Goal: Task Accomplishment & Management: Use online tool/utility

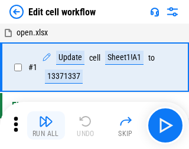
click at [44, 126] on img "button" at bounding box center [46, 121] width 14 height 14
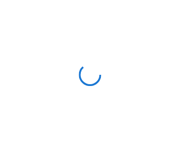
scroll to position [4, 0]
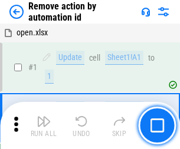
scroll to position [44, 0]
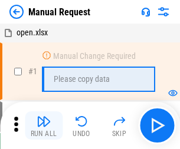
click at [44, 126] on img "button" at bounding box center [44, 121] width 14 height 14
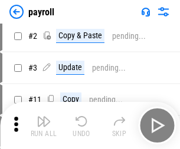
click at [44, 126] on img "button" at bounding box center [44, 121] width 14 height 14
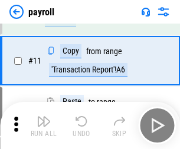
scroll to position [86, 0]
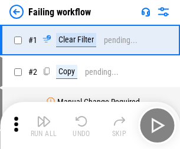
click at [44, 126] on img "button" at bounding box center [44, 121] width 14 height 14
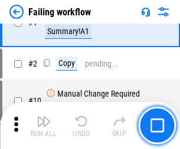
scroll to position [191, 0]
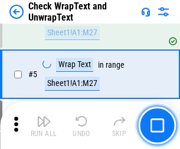
scroll to position [209, 0]
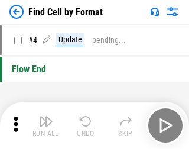
click at [44, 126] on img "button" at bounding box center [46, 121] width 14 height 14
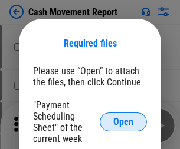
click at [123, 122] on span "Open" at bounding box center [123, 121] width 20 height 9
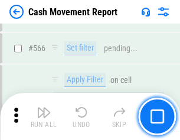
scroll to position [5408, 0]
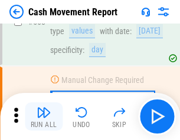
click at [44, 117] on img "button" at bounding box center [44, 113] width 14 height 14
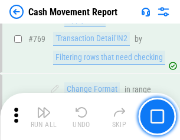
scroll to position [6556, 0]
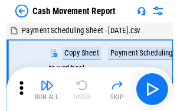
scroll to position [21, 0]
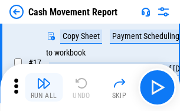
click at [44, 87] on img "button" at bounding box center [44, 83] width 14 height 14
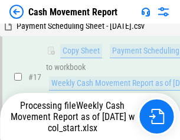
scroll to position [245, 0]
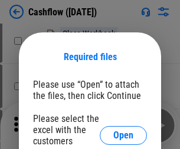
scroll to position [129, 0]
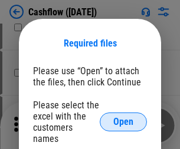
click at [123, 117] on span "Open" at bounding box center [123, 121] width 20 height 9
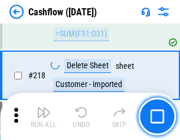
scroll to position [1268, 0]
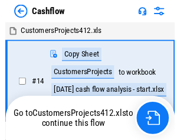
scroll to position [14, 0]
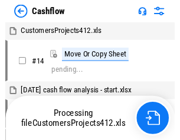
scroll to position [14, 0]
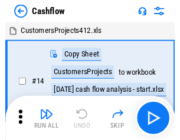
scroll to position [14, 0]
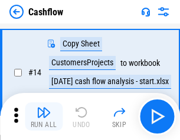
click at [44, 117] on img "button" at bounding box center [44, 113] width 14 height 14
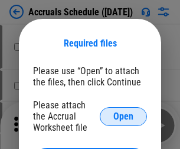
click at [123, 116] on span "Open" at bounding box center [123, 116] width 20 height 9
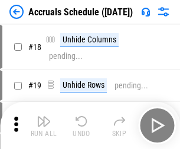
scroll to position [113, 0]
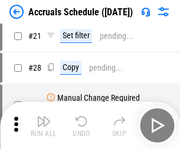
click at [44, 126] on img "button" at bounding box center [44, 121] width 14 height 14
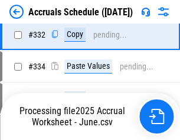
scroll to position [2240, 0]
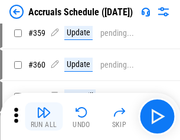
click at [44, 117] on img "button" at bounding box center [44, 113] width 14 height 14
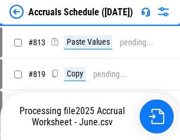
scroll to position [5052, 0]
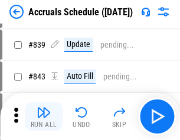
click at [44, 117] on img "button" at bounding box center [44, 113] width 14 height 14
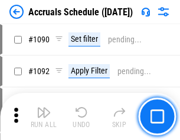
scroll to position [6928, 0]
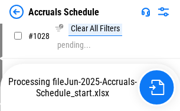
scroll to position [6813, 0]
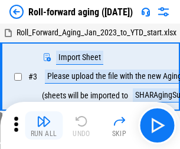
click at [44, 117] on img "button" at bounding box center [44, 121] width 14 height 14
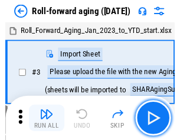
scroll to position [2, 0]
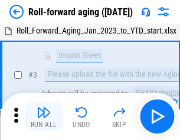
click at [44, 117] on img "button" at bounding box center [44, 113] width 14 height 14
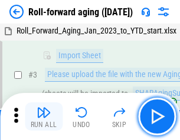
scroll to position [76, 0]
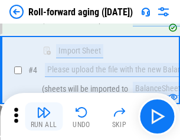
click at [44, 117] on img "button" at bounding box center [44, 113] width 14 height 14
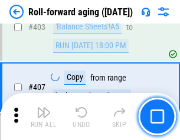
scroll to position [4091, 0]
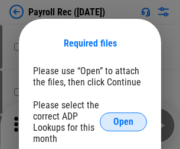
click at [123, 122] on span "Open" at bounding box center [123, 121] width 20 height 9
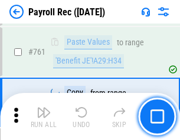
scroll to position [7261, 0]
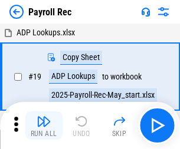
click at [44, 126] on img "button" at bounding box center [44, 121] width 14 height 14
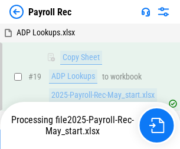
scroll to position [72, 0]
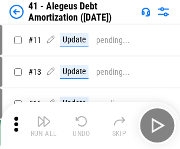
click at [44, 126] on img "button" at bounding box center [44, 121] width 14 height 14
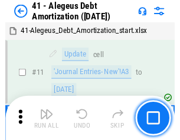
scroll to position [146, 0]
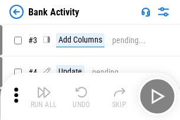
click at [44, 96] on img "button" at bounding box center [44, 92] width 14 height 14
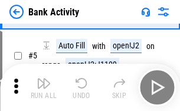
scroll to position [63, 0]
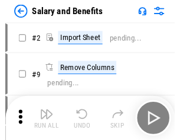
scroll to position [16, 0]
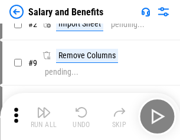
click at [44, 117] on img "button" at bounding box center [44, 113] width 14 height 14
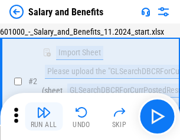
click at [44, 117] on img "button" at bounding box center [44, 113] width 14 height 14
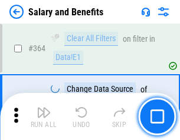
scroll to position [5556, 0]
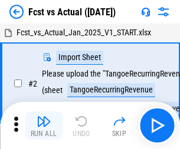
click at [44, 117] on img "button" at bounding box center [44, 121] width 14 height 14
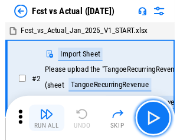
scroll to position [15, 0]
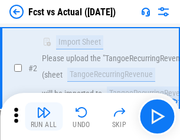
click at [44, 117] on img "button" at bounding box center [44, 113] width 14 height 14
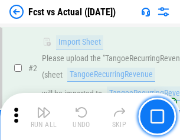
scroll to position [110, 0]
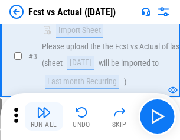
click at [44, 117] on img "button" at bounding box center [44, 113] width 14 height 14
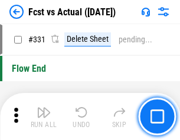
scroll to position [5648, 0]
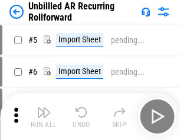
scroll to position [25, 0]
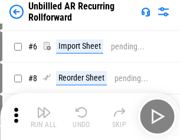
click at [44, 117] on img "button" at bounding box center [44, 113] width 14 height 14
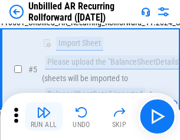
click at [44, 117] on img "button" at bounding box center [44, 113] width 14 height 14
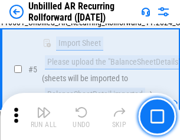
scroll to position [111, 0]
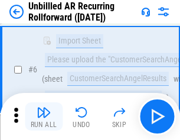
click at [44, 117] on img "button" at bounding box center [44, 113] width 14 height 14
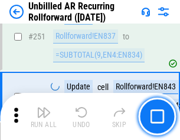
scroll to position [4008, 0]
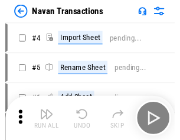
scroll to position [19, 0]
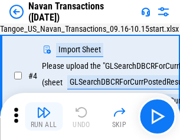
click at [44, 117] on img "button" at bounding box center [44, 113] width 14 height 14
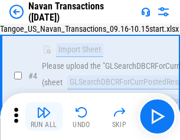
click at [44, 117] on img "button" at bounding box center [44, 113] width 14 height 14
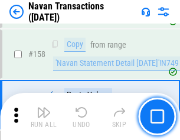
scroll to position [3825, 0]
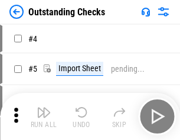
click at [44, 117] on img "button" at bounding box center [44, 113] width 14 height 14
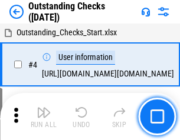
scroll to position [50, 0]
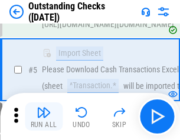
click at [44, 117] on img "button" at bounding box center [44, 113] width 14 height 14
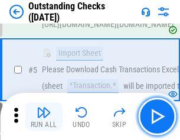
scroll to position [123, 0]
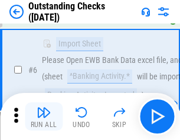
click at [44, 117] on img "button" at bounding box center [44, 113] width 14 height 14
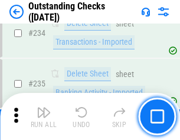
scroll to position [3583, 0]
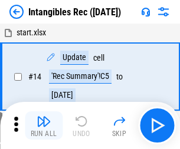
click at [44, 126] on img "button" at bounding box center [44, 121] width 14 height 14
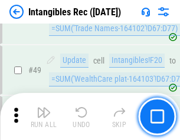
scroll to position [460, 0]
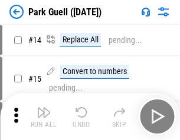
click at [44, 117] on img "button" at bounding box center [44, 113] width 14 height 14
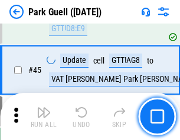
scroll to position [1476, 0]
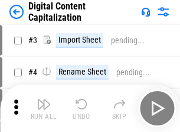
click at [44, 99] on img "button" at bounding box center [44, 104] width 14 height 14
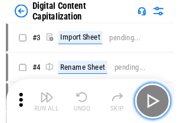
scroll to position [34, 0]
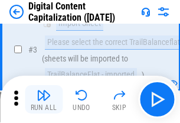
click at [44, 99] on img "button" at bounding box center [44, 95] width 14 height 14
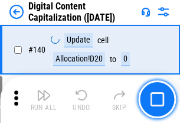
scroll to position [1251, 0]
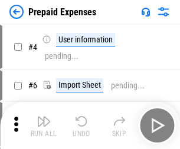
click at [44, 117] on img "button" at bounding box center [44, 121] width 14 height 14
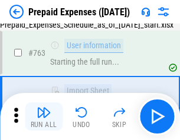
click at [44, 117] on img "button" at bounding box center [44, 113] width 14 height 14
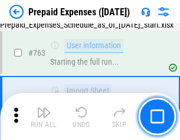
scroll to position [3340, 0]
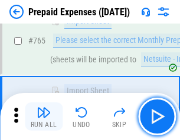
click at [44, 117] on img "button" at bounding box center [44, 113] width 14 height 14
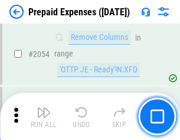
scroll to position [12333, 0]
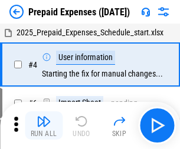
click at [44, 126] on img "button" at bounding box center [44, 121] width 14 height 14
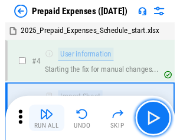
scroll to position [52, 0]
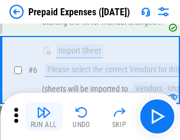
click at [44, 117] on img "button" at bounding box center [44, 113] width 14 height 14
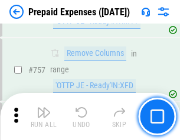
scroll to position [4204, 0]
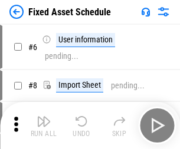
click at [44, 126] on img "button" at bounding box center [44, 121] width 14 height 14
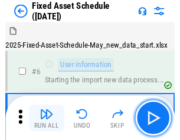
scroll to position [64, 0]
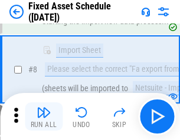
click at [44, 117] on img "button" at bounding box center [44, 113] width 14 height 14
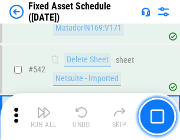
scroll to position [4206, 0]
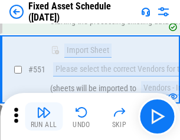
click at [44, 117] on img "button" at bounding box center [44, 113] width 14 height 14
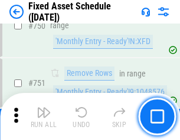
scroll to position [5752, 0]
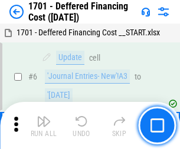
scroll to position [142, 0]
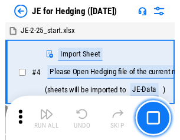
scroll to position [2, 0]
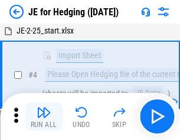
click at [44, 117] on img "button" at bounding box center [44, 113] width 14 height 14
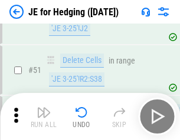
scroll to position [764, 0]
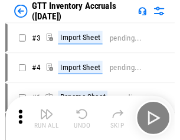
scroll to position [2, 0]
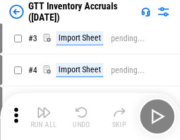
click at [44, 117] on img "button" at bounding box center [44, 113] width 14 height 14
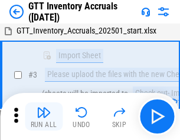
click at [44, 117] on img "button" at bounding box center [44, 113] width 14 height 14
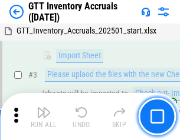
scroll to position [76, 0]
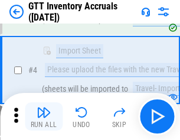
click at [44, 117] on img "button" at bounding box center [44, 113] width 14 height 14
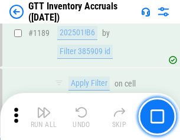
scroll to position [9635, 0]
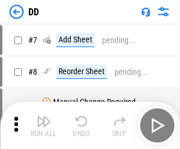
click at [44, 126] on img "button" at bounding box center [44, 121] width 14 height 14
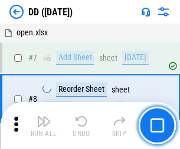
scroll to position [114, 0]
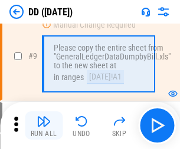
click at [44, 126] on img "button" at bounding box center [44, 121] width 14 height 14
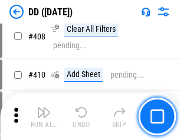
scroll to position [5279, 0]
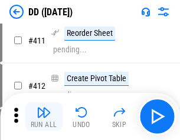
click at [44, 117] on img "button" at bounding box center [44, 113] width 14 height 14
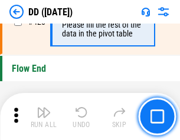
scroll to position [5647, 0]
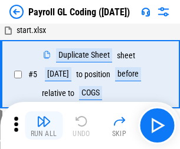
click at [44, 126] on img "button" at bounding box center [44, 121] width 14 height 14
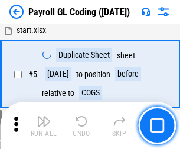
scroll to position [142, 0]
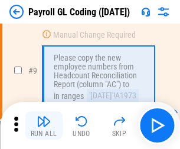
click at [44, 126] on img "button" at bounding box center [44, 121] width 14 height 14
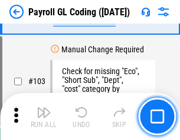
scroll to position [2768, 0]
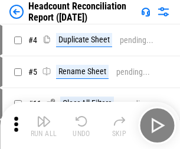
click at [44, 126] on img "button" at bounding box center [44, 121] width 14 height 14
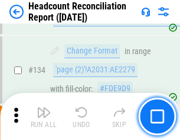
scroll to position [1418, 0]
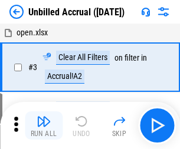
click at [44, 126] on img "button" at bounding box center [44, 121] width 14 height 14
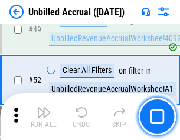
scroll to position [1070, 0]
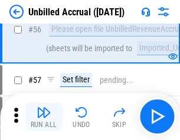
click at [44, 117] on img "button" at bounding box center [44, 113] width 14 height 14
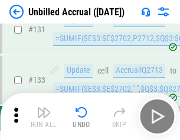
scroll to position [3514, 0]
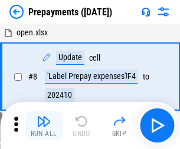
click at [44, 126] on img "button" at bounding box center [44, 121] width 14 height 14
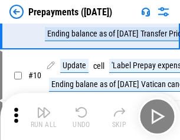
scroll to position [74, 0]
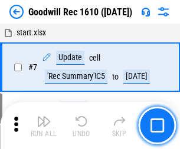
scroll to position [202, 0]
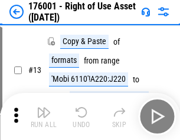
scroll to position [76, 0]
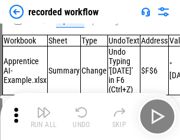
click at [44, 117] on img "button" at bounding box center [44, 113] width 14 height 14
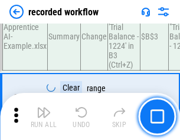
scroll to position [3688, 0]
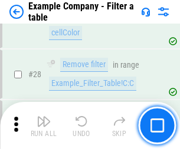
scroll to position [1080, 0]
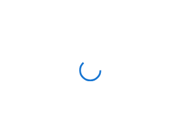
scroll to position [18, 0]
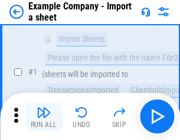
click at [44, 117] on img "button" at bounding box center [44, 113] width 14 height 14
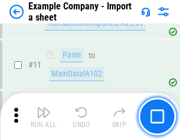
scroll to position [261, 0]
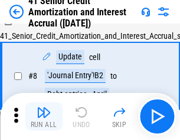
click at [44, 117] on img "button" at bounding box center [44, 113] width 14 height 14
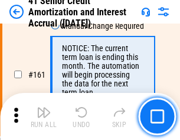
click at [44, 117] on img "button" at bounding box center [44, 113] width 14 height 14
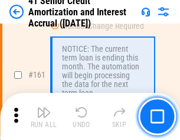
scroll to position [1262, 0]
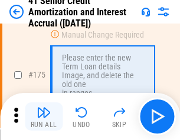
click at [44, 117] on img "button" at bounding box center [44, 113] width 14 height 14
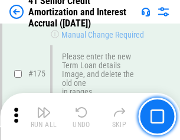
scroll to position [1382, 0]
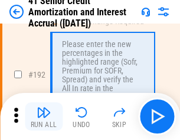
click at [44, 117] on img "button" at bounding box center [44, 113] width 14 height 14
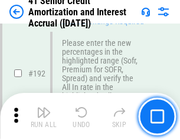
scroll to position [1506, 0]
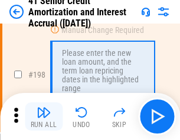
click at [44, 117] on img "button" at bounding box center [44, 113] width 14 height 14
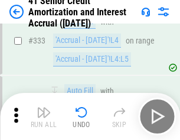
scroll to position [3014, 0]
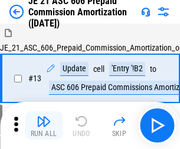
click at [44, 117] on img "button" at bounding box center [44, 121] width 14 height 14
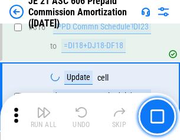
scroll to position [2203, 0]
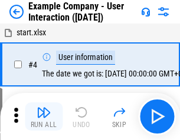
click at [44, 117] on img "button" at bounding box center [44, 113] width 14 height 14
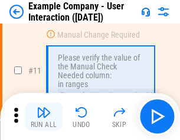
click at [44, 117] on img "button" at bounding box center [44, 113] width 14 height 14
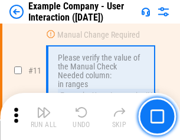
scroll to position [255, 0]
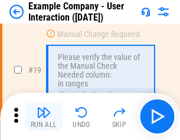
click at [44, 117] on img "button" at bounding box center [44, 113] width 14 height 14
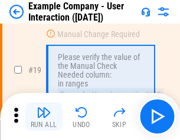
click at [44, 117] on img "button" at bounding box center [44, 113] width 14 height 14
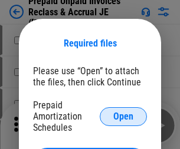
click at [123, 116] on span "Open" at bounding box center [123, 116] width 20 height 9
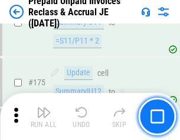
scroll to position [1593, 0]
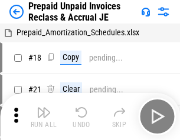
click at [44, 117] on img "button" at bounding box center [44, 113] width 14 height 14
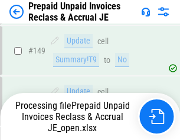
scroll to position [1027, 0]
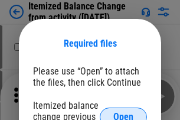
click at [123, 112] on span "Open" at bounding box center [123, 116] width 20 height 9
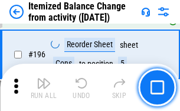
scroll to position [2271, 0]
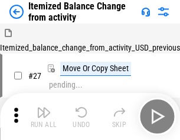
scroll to position [18, 0]
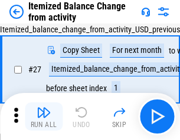
click at [44, 117] on img "button" at bounding box center [44, 113] width 14 height 14
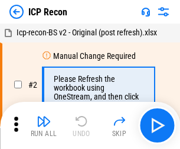
scroll to position [5, 0]
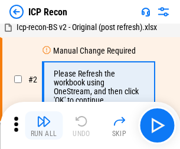
click at [44, 126] on img "button" at bounding box center [44, 121] width 14 height 14
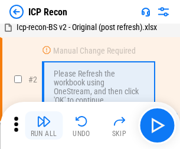
click at [44, 126] on img "button" at bounding box center [44, 121] width 14 height 14
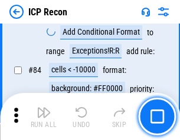
scroll to position [1156, 0]
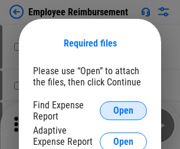
click at [123, 111] on span "Open" at bounding box center [123, 110] width 20 height 9
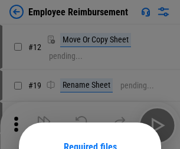
scroll to position [104, 0]
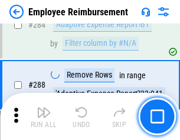
scroll to position [3207, 0]
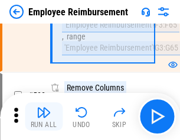
click at [44, 117] on img "button" at bounding box center [44, 113] width 14 height 14
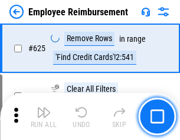
scroll to position [7064, 0]
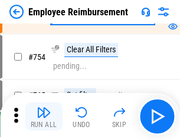
click at [44, 117] on img "button" at bounding box center [44, 113] width 14 height 14
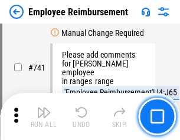
scroll to position [8278, 0]
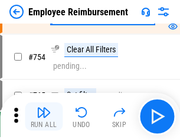
click at [44, 117] on img "button" at bounding box center [44, 113] width 14 height 14
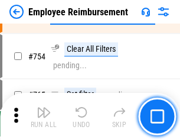
click at [44, 117] on img "button" at bounding box center [44, 113] width 14 height 14
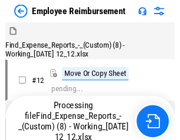
scroll to position [40, 0]
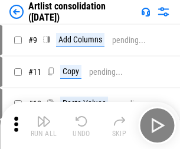
click at [44, 126] on img "button" at bounding box center [44, 121] width 14 height 14
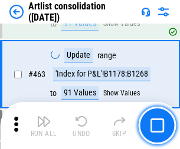
scroll to position [5166, 0]
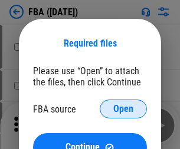
click at [123, 109] on span "Open" at bounding box center [123, 108] width 20 height 9
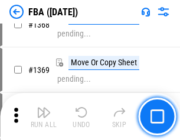
scroll to position [12671, 0]
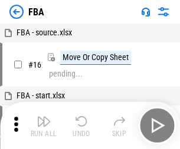
scroll to position [12, 0]
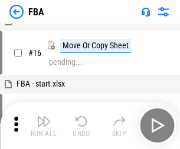
click at [44, 126] on img "button" at bounding box center [44, 121] width 14 height 14
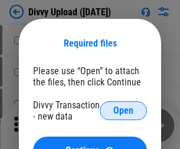
click at [123, 111] on span "Open" at bounding box center [123, 110] width 20 height 9
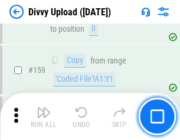
scroll to position [1222, 0]
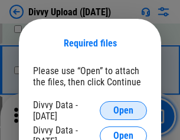
click at [123, 111] on span "Open" at bounding box center [123, 110] width 20 height 9
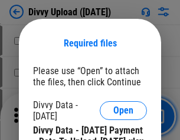
scroll to position [2004, 0]
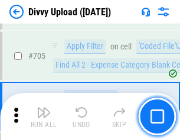
scroll to position [8071, 0]
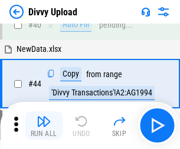
click at [44, 126] on img "button" at bounding box center [44, 121] width 14 height 14
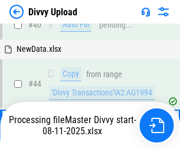
scroll to position [130, 0]
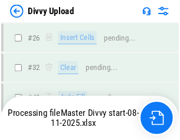
scroll to position [1222, 0]
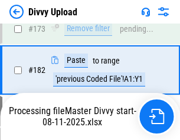
scroll to position [1320, 0]
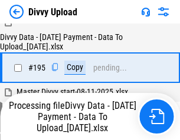
scroll to position [1649, 0]
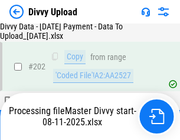
scroll to position [1919, 0]
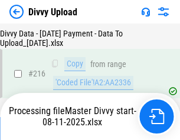
scroll to position [2429, 0]
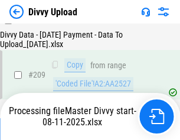
scroll to position [2179, 0]
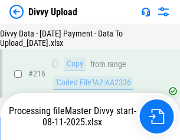
scroll to position [2429, 0]
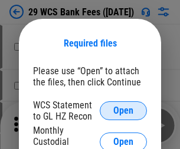
click at [123, 111] on span "Open" at bounding box center [123, 110] width 20 height 9
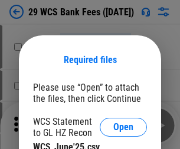
scroll to position [17, 0]
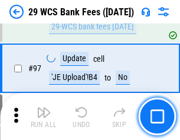
scroll to position [1150, 0]
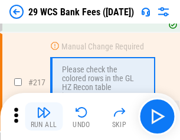
click at [44, 117] on img "button" at bounding box center [44, 113] width 14 height 14
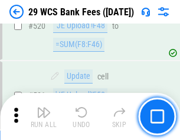
scroll to position [6089, 0]
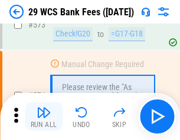
click at [44, 117] on img "button" at bounding box center [44, 113] width 14 height 14
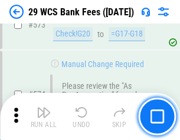
scroll to position [6534, 0]
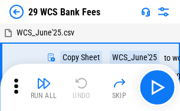
scroll to position [21, 0]
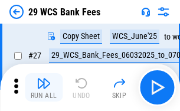
click at [44, 87] on img "button" at bounding box center [44, 83] width 14 height 14
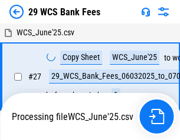
scroll to position [6, 0]
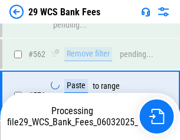
scroll to position [6520, 0]
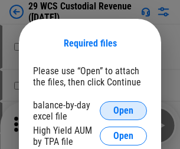
click at [123, 111] on span "Open" at bounding box center [123, 110] width 20 height 9
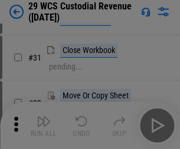
scroll to position [253, 0]
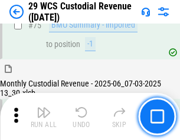
scroll to position [1232, 0]
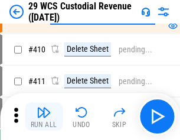
click at [44, 117] on img "button" at bounding box center [44, 113] width 14 height 14
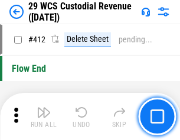
scroll to position [5635, 0]
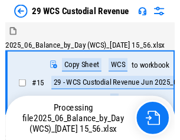
scroll to position [28, 0]
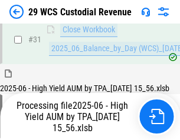
scroll to position [606, 0]
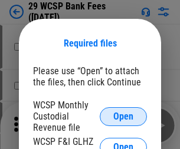
click at [123, 116] on span "Open" at bounding box center [123, 116] width 20 height 9
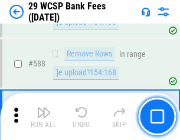
scroll to position [4644, 0]
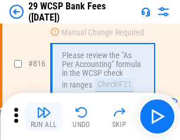
click at [44, 117] on img "button" at bounding box center [44, 113] width 14 height 14
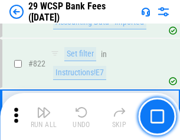
scroll to position [7268, 0]
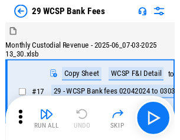
scroll to position [28, 0]
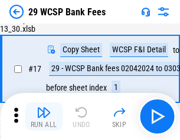
click at [44, 117] on img "button" at bounding box center [44, 113] width 14 height 14
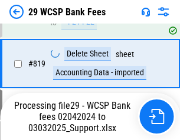
scroll to position [7255, 0]
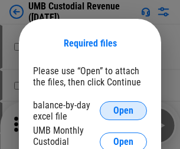
click at [123, 111] on span "Open" at bounding box center [123, 110] width 20 height 9
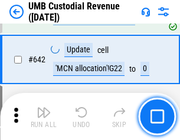
scroll to position [6111, 0]
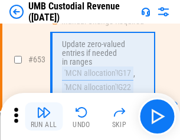
click at [44, 117] on img "button" at bounding box center [44, 113] width 14 height 14
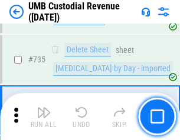
scroll to position [7215, 0]
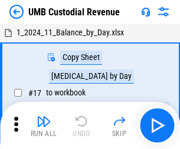
scroll to position [9, 0]
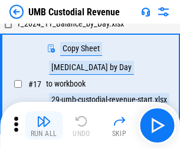
click at [44, 126] on img "button" at bounding box center [44, 121] width 14 height 14
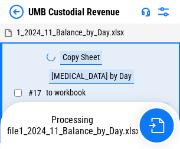
scroll to position [9, 0]
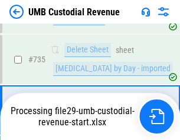
scroll to position [7188, 0]
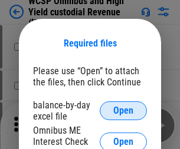
click at [123, 111] on span "Open" at bounding box center [123, 110] width 20 height 9
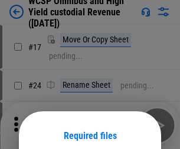
scroll to position [93, 0]
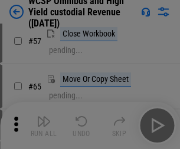
scroll to position [514, 0]
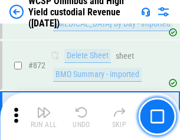
scroll to position [9986, 0]
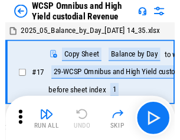
scroll to position [6, 0]
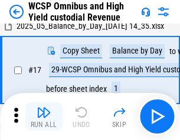
click at [44, 117] on img "button" at bounding box center [44, 113] width 14 height 14
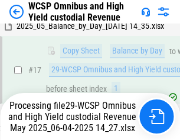
scroll to position [245, 0]
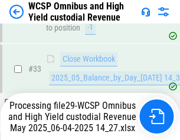
scroll to position [584, 0]
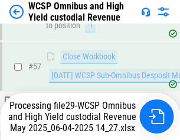
scroll to position [1211, 0]
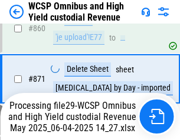
scroll to position [9959, 0]
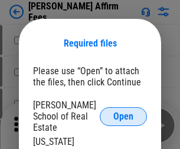
click at [123, 112] on span "Open" at bounding box center [123, 116] width 20 height 9
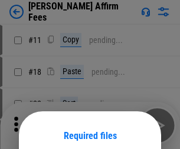
scroll to position [93, 0]
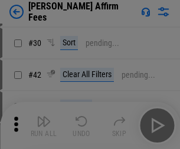
scroll to position [240, 0]
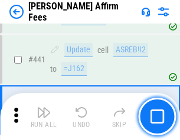
scroll to position [2714, 0]
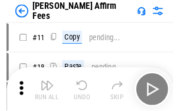
scroll to position [12, 0]
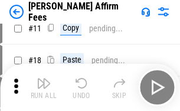
click at [44, 87] on img "button" at bounding box center [44, 83] width 14 height 14
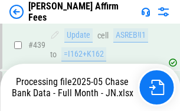
scroll to position [3094, 0]
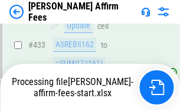
scroll to position [2729, 0]
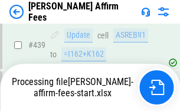
scroll to position [3094, 0]
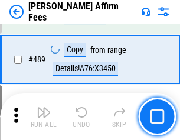
scroll to position [3080, 0]
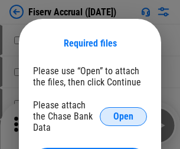
click at [123, 112] on span "Open" at bounding box center [123, 116] width 20 height 9
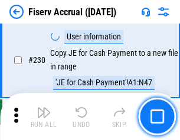
scroll to position [3739, 0]
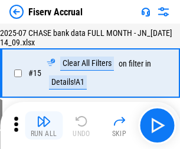
click at [44, 126] on img "button" at bounding box center [44, 121] width 14 height 14
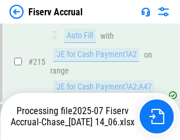
scroll to position [3654, 0]
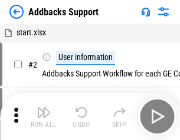
click at [44, 117] on img "button" at bounding box center [44, 113] width 14 height 14
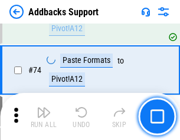
scroll to position [859, 0]
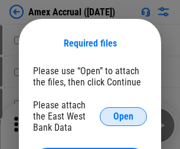
click at [123, 116] on span "Open" at bounding box center [123, 116] width 20 height 9
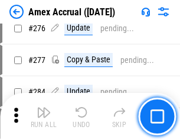
scroll to position [3071, 0]
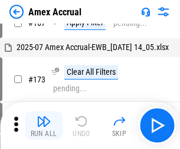
click at [44, 126] on img "button" at bounding box center [44, 121] width 14 height 14
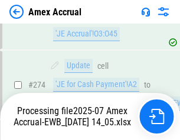
scroll to position [3370, 0]
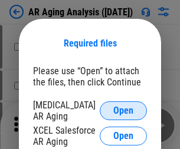
click at [123, 109] on span "Open" at bounding box center [123, 110] width 20 height 9
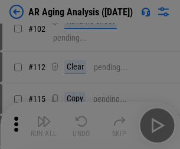
scroll to position [162, 0]
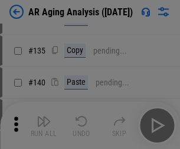
scroll to position [355, 0]
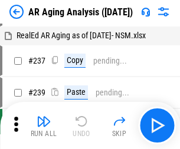
scroll to position [12, 0]
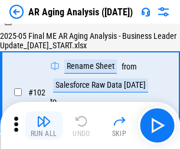
click at [44, 126] on img "button" at bounding box center [44, 121] width 14 height 14
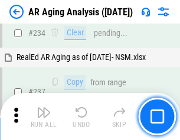
scroll to position [1829, 0]
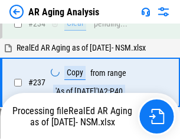
scroll to position [1815, 0]
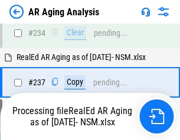
scroll to position [1815, 0]
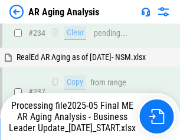
scroll to position [1815, 0]
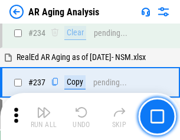
scroll to position [1815, 0]
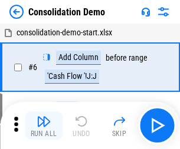
click at [44, 126] on img "button" at bounding box center [44, 121] width 14 height 14
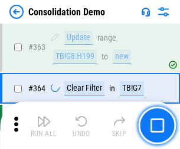
scroll to position [3955, 0]
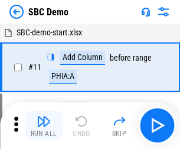
click at [44, 126] on img "button" at bounding box center [44, 121] width 14 height 14
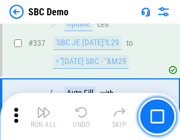
scroll to position [3104, 0]
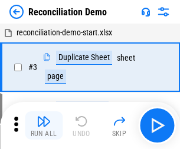
click at [44, 126] on img "button" at bounding box center [44, 121] width 14 height 14
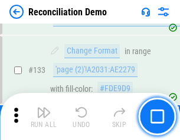
scroll to position [1401, 0]
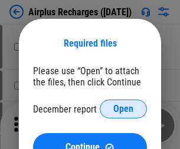
click at [123, 109] on span "Open" at bounding box center [123, 108] width 20 height 9
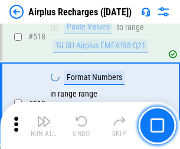
scroll to position [5077, 0]
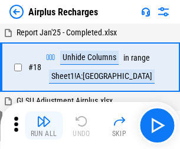
click at [44, 126] on img "button" at bounding box center [44, 121] width 14 height 14
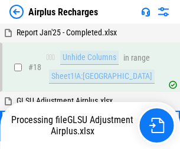
scroll to position [52, 0]
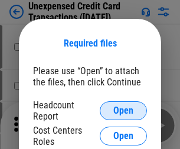
click at [123, 111] on span "Open" at bounding box center [123, 110] width 20 height 9
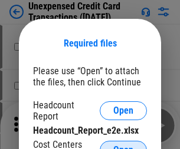
click at [123, 146] on span "Open" at bounding box center [123, 150] width 20 height 9
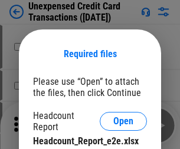
scroll to position [11, 0]
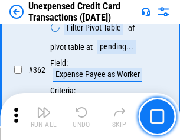
scroll to position [3034, 0]
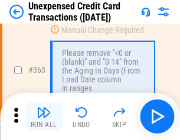
click at [44, 117] on img "button" at bounding box center [44, 113] width 14 height 14
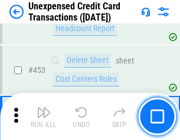
scroll to position [4024, 0]
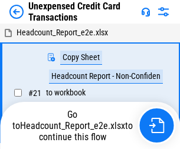
scroll to position [18, 0]
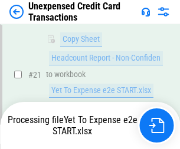
scroll to position [192, 0]
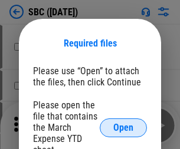
click at [123, 127] on span "Open" at bounding box center [123, 127] width 20 height 9
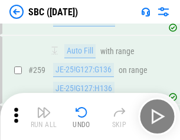
scroll to position [2306, 0]
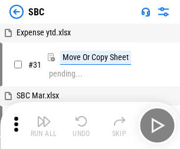
scroll to position [12, 0]
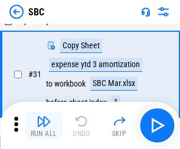
click at [44, 126] on img "button" at bounding box center [44, 121] width 14 height 14
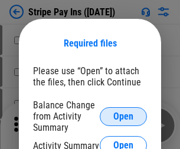
click at [123, 116] on span "Open" at bounding box center [123, 116] width 20 height 9
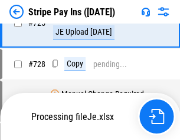
scroll to position [6213, 0]
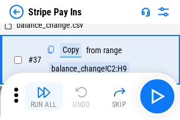
click at [44, 96] on img "button" at bounding box center [44, 92] width 14 height 14
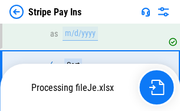
scroll to position [6187, 0]
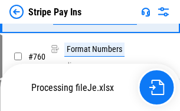
scroll to position [6187, 0]
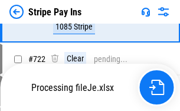
scroll to position [6187, 0]
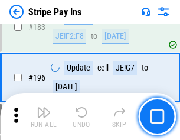
scroll to position [1597, 0]
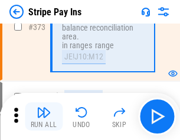
click at [44, 117] on img "button" at bounding box center [44, 113] width 14 height 14
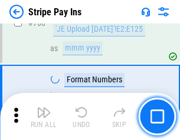
scroll to position [6172, 0]
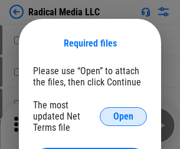
click at [123, 116] on span "Open" at bounding box center [123, 116] width 20 height 9
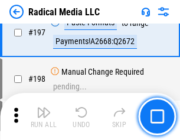
scroll to position [2729, 0]
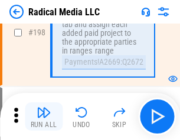
click at [44, 117] on img "button" at bounding box center [44, 113] width 14 height 14
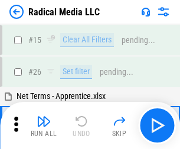
scroll to position [66, 0]
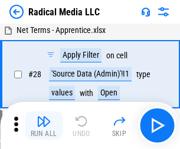
click at [44, 126] on img "button" at bounding box center [44, 121] width 14 height 14
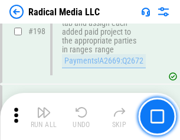
scroll to position [2958, 0]
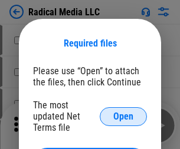
click at [123, 116] on span "Open" at bounding box center [123, 116] width 20 height 9
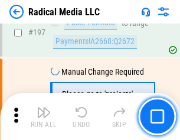
scroll to position [2729, 0]
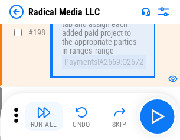
click at [44, 117] on img "button" at bounding box center [44, 113] width 14 height 14
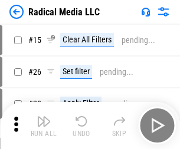
scroll to position [66, 0]
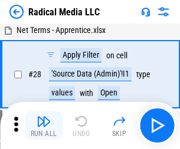
click at [44, 126] on img "button" at bounding box center [44, 121] width 14 height 14
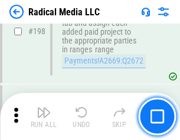
scroll to position [2958, 0]
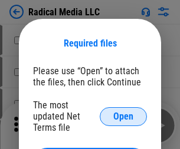
click at [123, 116] on span "Open" at bounding box center [123, 116] width 20 height 9
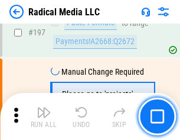
scroll to position [2729, 0]
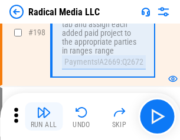
click at [44, 117] on img "button" at bounding box center [44, 113] width 14 height 14
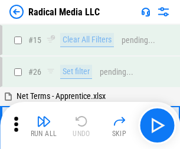
scroll to position [66, 0]
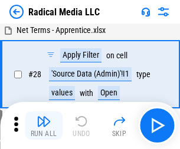
click at [44, 126] on img "button" at bounding box center [44, 121] width 14 height 14
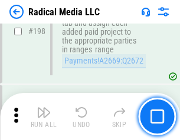
scroll to position [2958, 0]
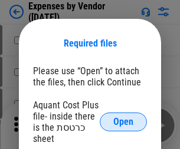
click at [123, 122] on span "Open" at bounding box center [123, 121] width 20 height 9
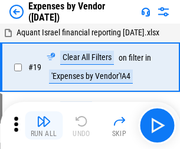
click at [44, 126] on img "button" at bounding box center [44, 121] width 14 height 14
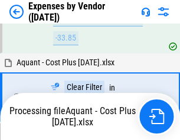
scroll to position [1163, 0]
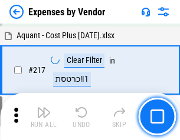
scroll to position [1212, 0]
